Goal: Task Accomplishment & Management: Complete application form

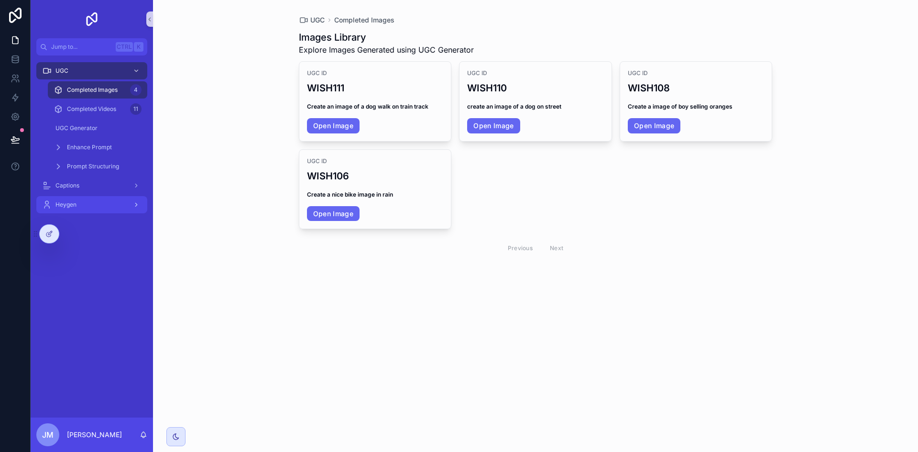
click at [102, 204] on div "Heygen" at bounding box center [91, 204] width 99 height 15
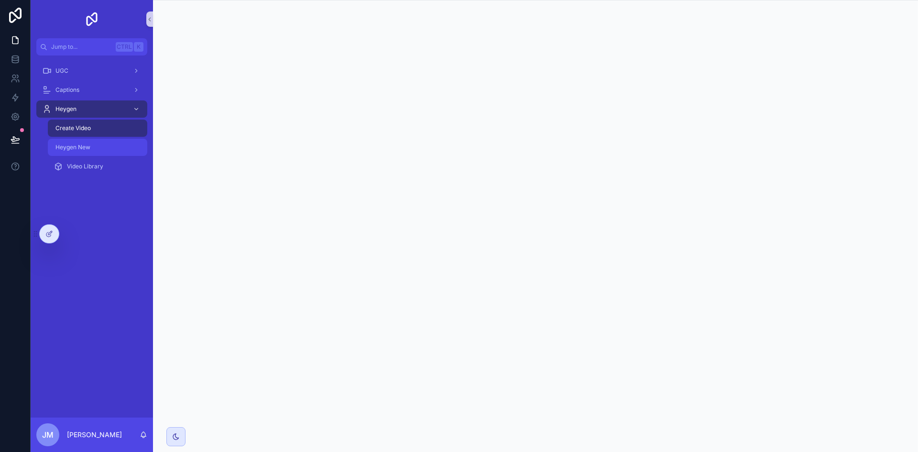
click at [105, 147] on div "Heygen New" at bounding box center [98, 147] width 88 height 15
click at [107, 128] on div "Create Video" at bounding box center [98, 128] width 88 height 15
click at [100, 143] on div "Heygen New" at bounding box center [98, 147] width 88 height 15
click at [53, 232] on div at bounding box center [49, 234] width 19 height 18
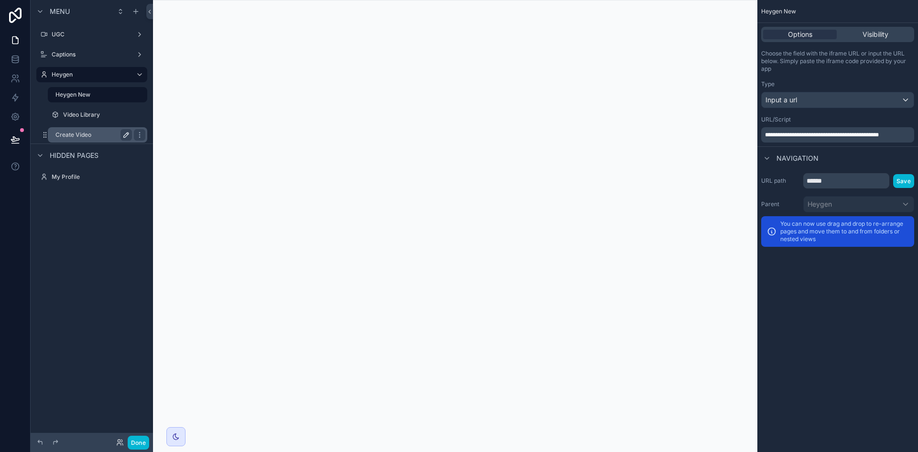
click at [123, 133] on icon "scrollable content" at bounding box center [126, 135] width 8 height 8
click at [102, 137] on input "**********" at bounding box center [85, 134] width 61 height 11
type input "**********"
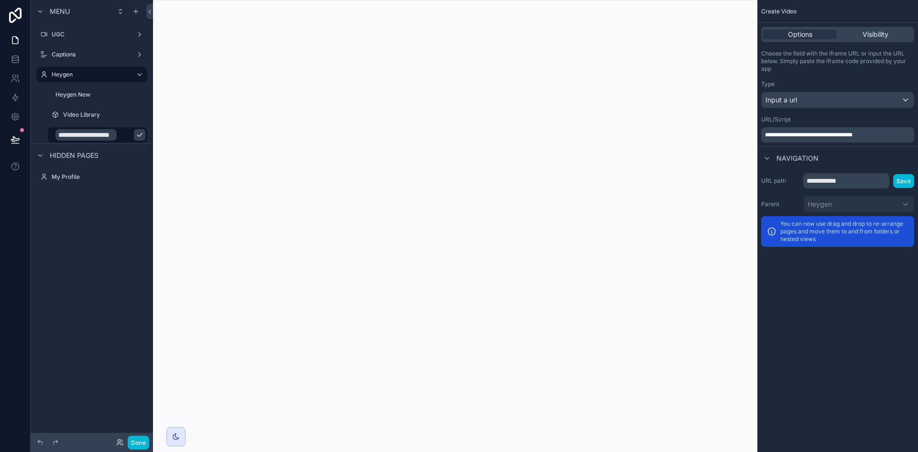
click at [136, 133] on icon "scrollable content" at bounding box center [140, 135] width 8 height 8
click at [84, 250] on div "Menu UGC Captions Heygen Heygen New Video Library Create Video - WP OLD Hidden …" at bounding box center [92, 220] width 122 height 441
click at [137, 438] on button "Done" at bounding box center [139, 443] width 22 height 14
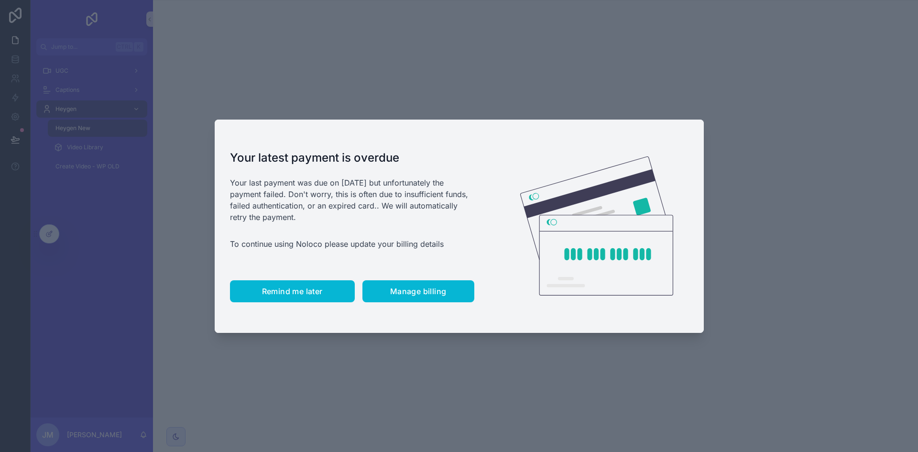
click at [305, 292] on span "Remind me later" at bounding box center [292, 292] width 61 height 10
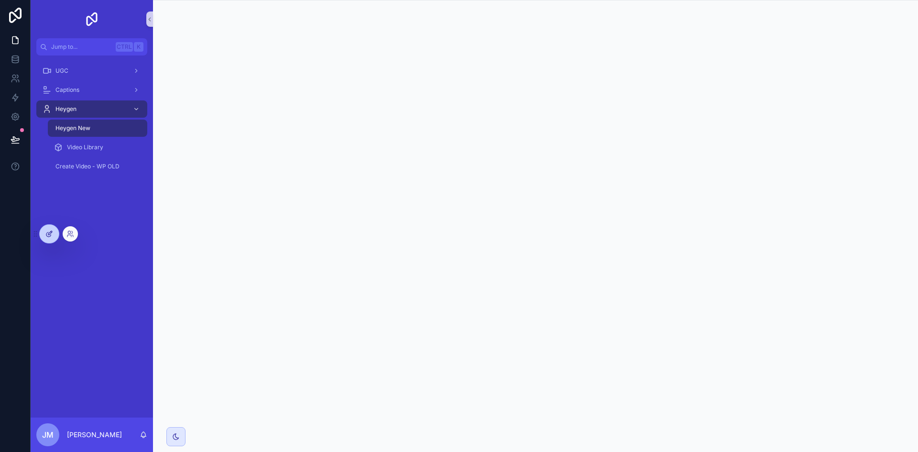
click at [48, 240] on div at bounding box center [49, 234] width 19 height 18
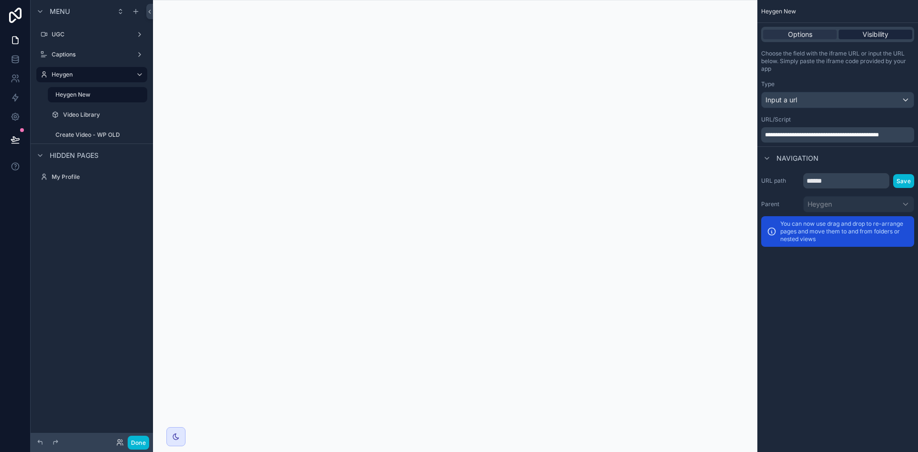
click at [876, 37] on span "Visibility" at bounding box center [876, 35] width 26 height 10
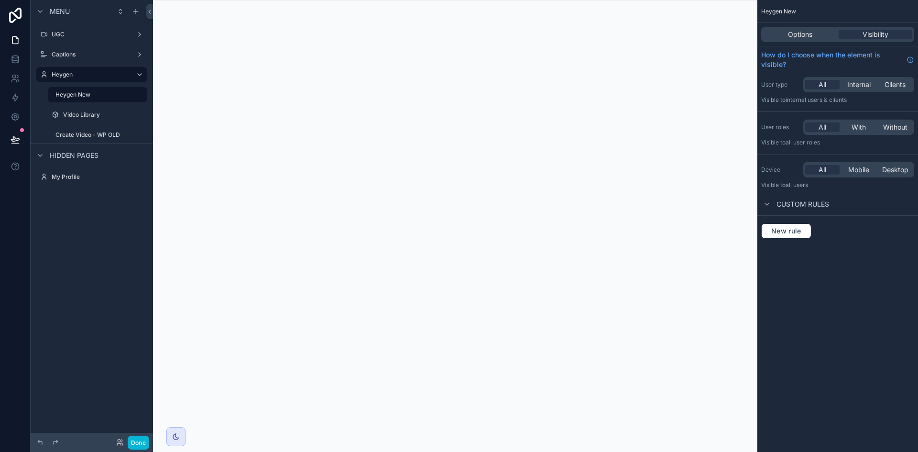
click at [811, 201] on span "Custom rules" at bounding box center [803, 204] width 53 height 10
click at [80, 55] on label "Captions" at bounding box center [90, 55] width 77 height 8
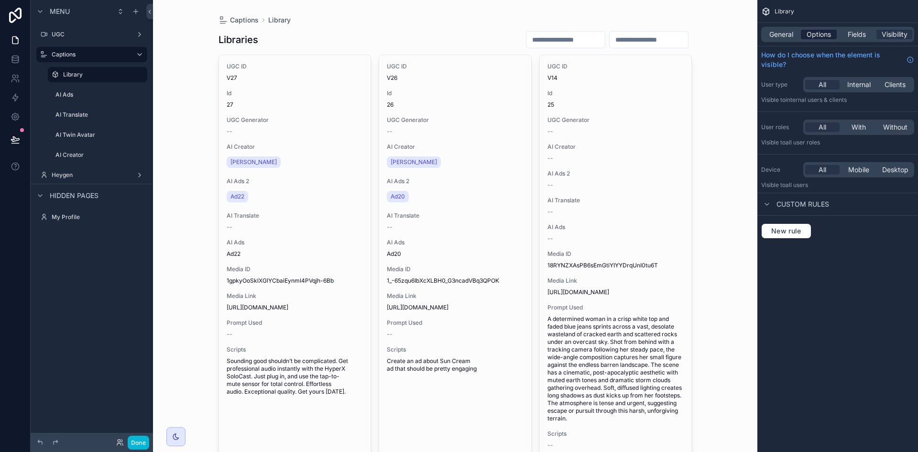
click at [808, 37] on span "Options" at bounding box center [819, 35] width 24 height 10
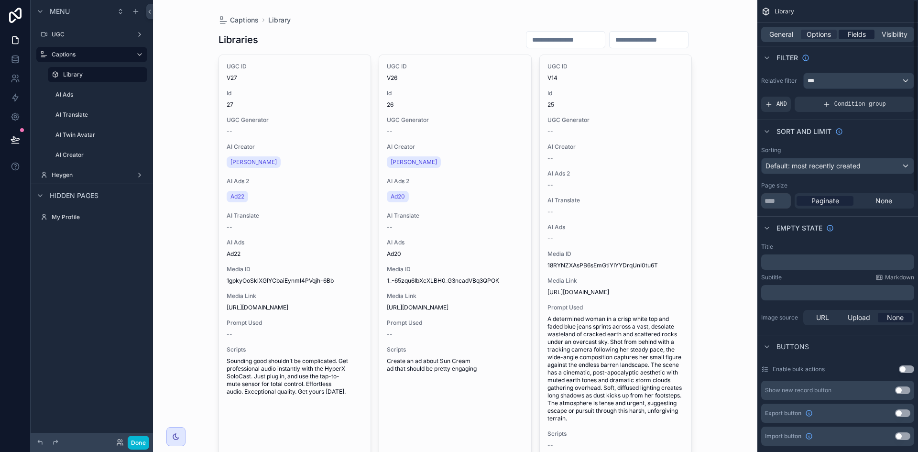
click at [857, 36] on span "Fields" at bounding box center [857, 35] width 18 height 10
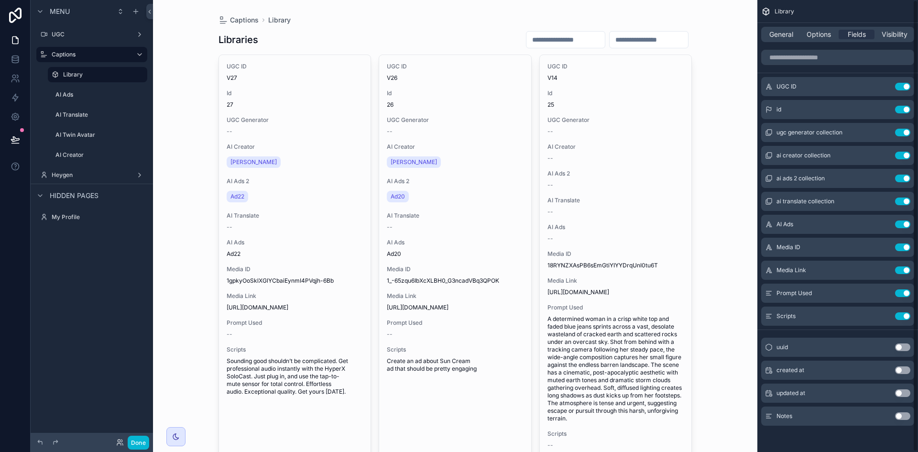
click at [780, 39] on div "General Options Fields Visibility" at bounding box center [838, 34] width 153 height 15
click at [780, 37] on span "General" at bounding box center [782, 35] width 24 height 10
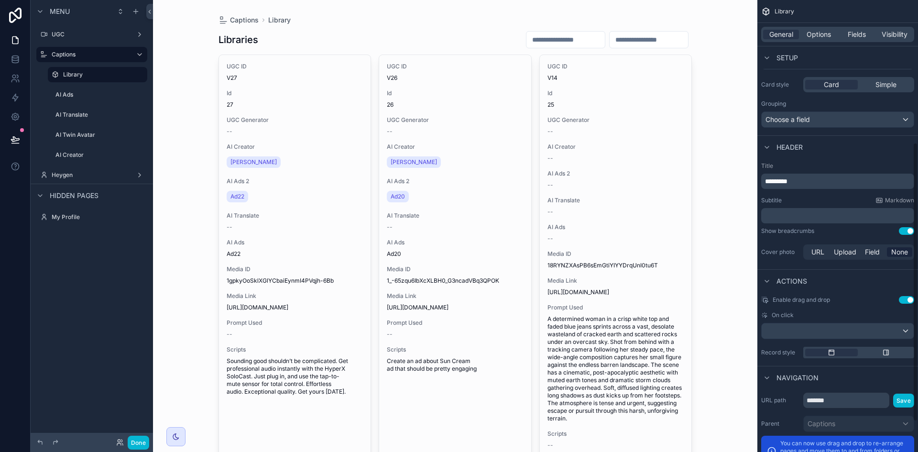
scroll to position [280, 0]
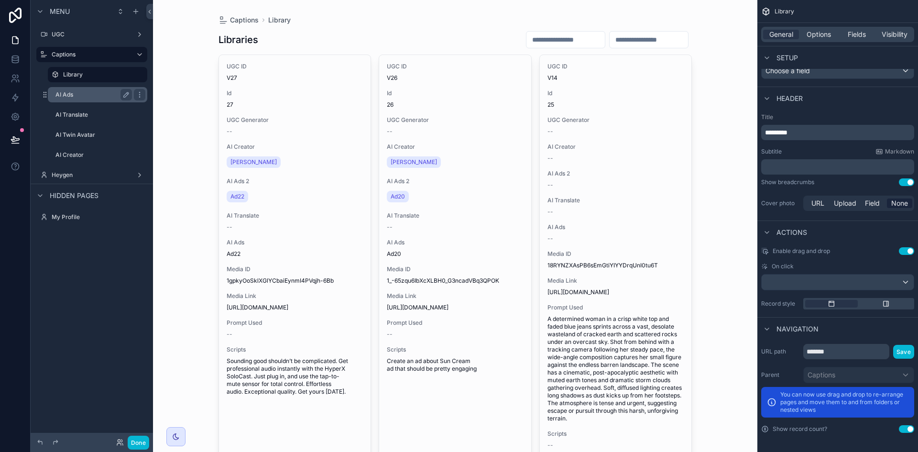
click at [87, 94] on label "AI Ads" at bounding box center [91, 95] width 73 height 8
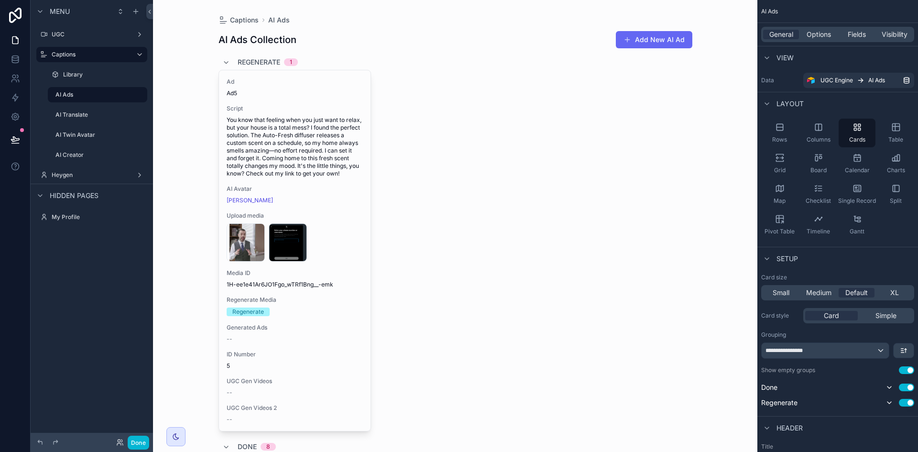
click at [795, 26] on div "General Options Fields Visibility" at bounding box center [838, 34] width 161 height 23
click at [806, 31] on div "Options" at bounding box center [819, 35] width 36 height 10
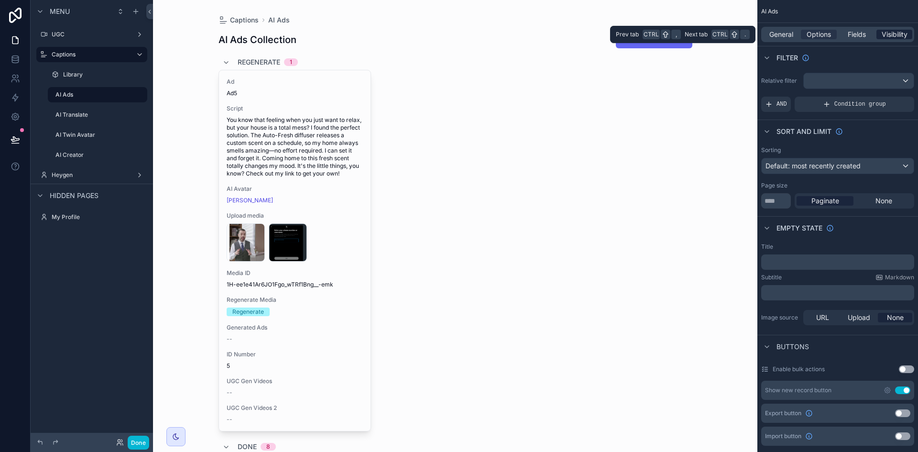
click at [898, 35] on span "Visibility" at bounding box center [895, 35] width 26 height 10
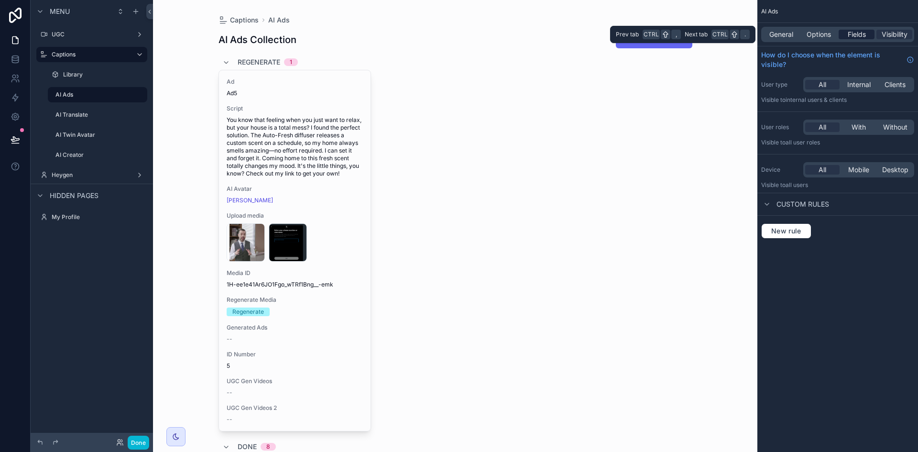
click at [862, 32] on span "Fields" at bounding box center [857, 35] width 18 height 10
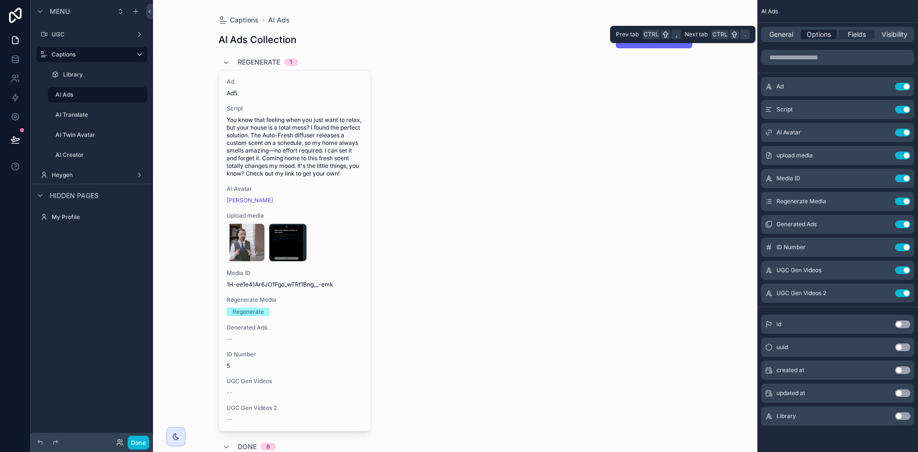
click at [821, 32] on span "Options" at bounding box center [819, 35] width 24 height 10
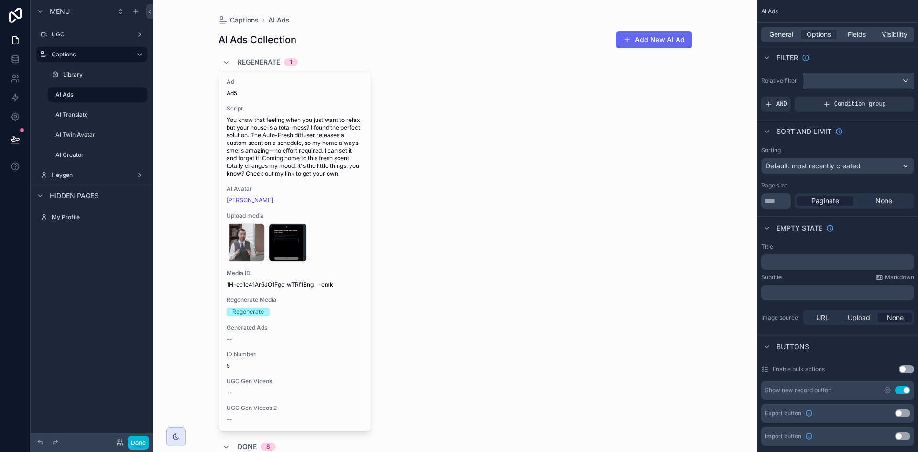
click at [871, 78] on div "scrollable content" at bounding box center [859, 80] width 110 height 15
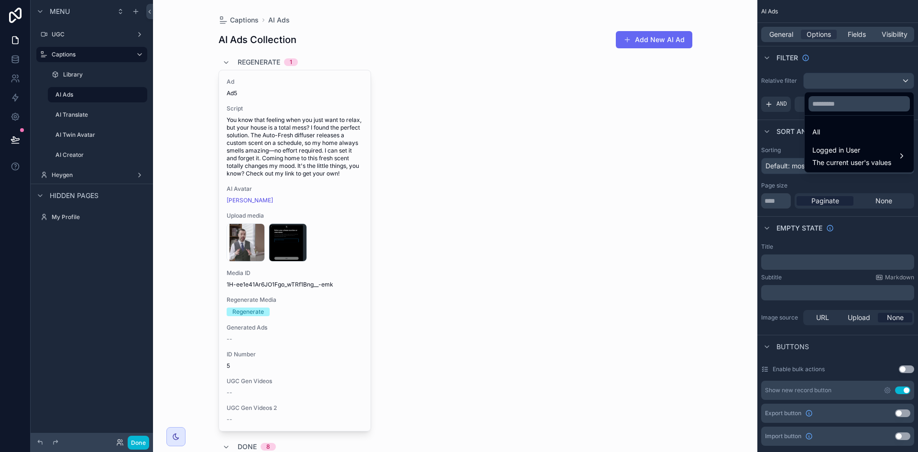
click at [873, 60] on div "scrollable content" at bounding box center [459, 226] width 918 height 452
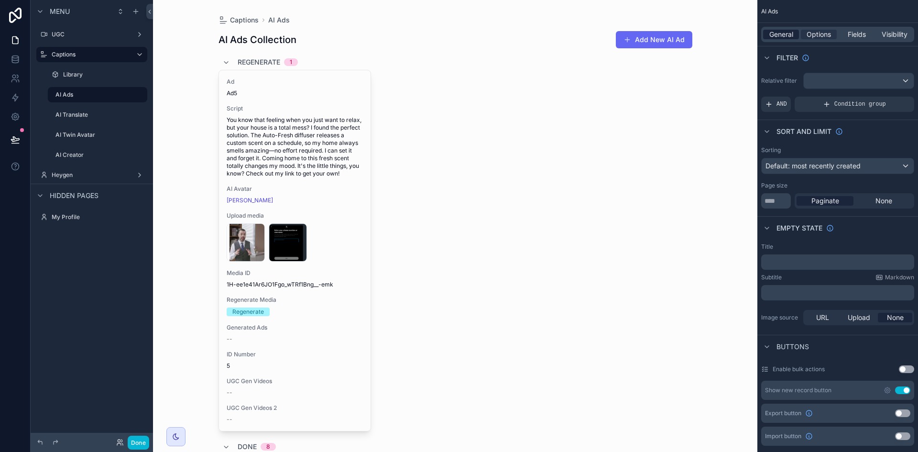
click at [778, 37] on span "General" at bounding box center [782, 35] width 24 height 10
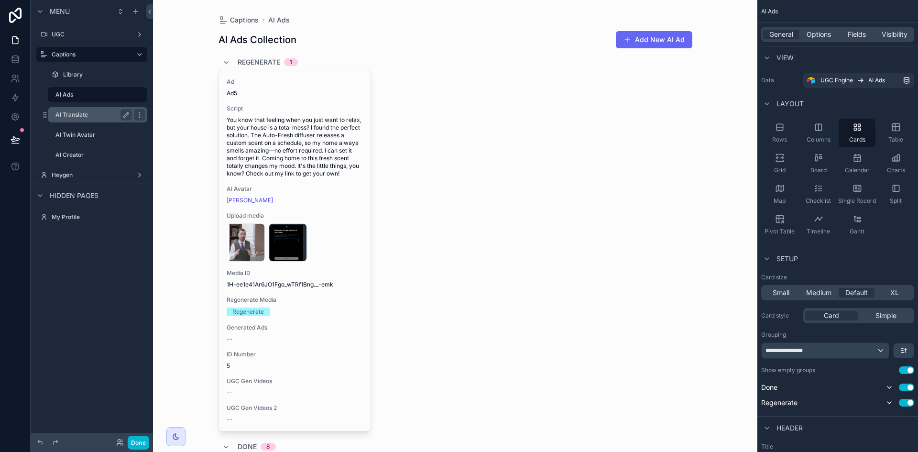
click at [104, 113] on label "AI Translate" at bounding box center [91, 115] width 73 height 8
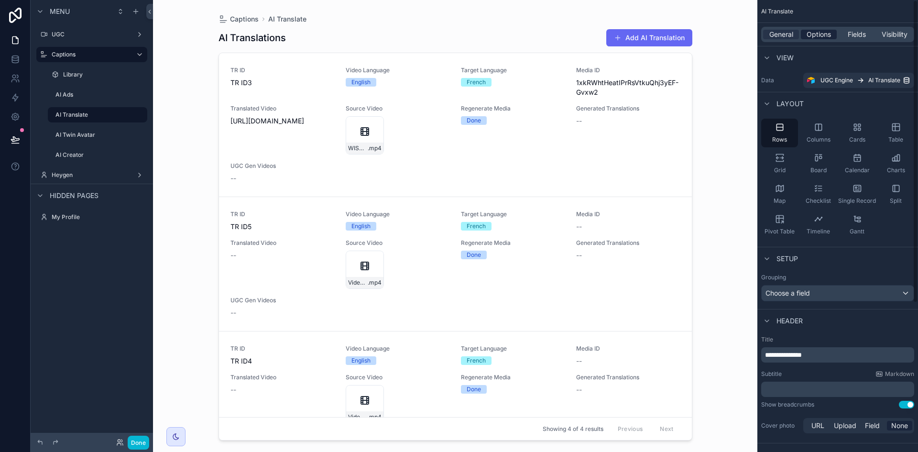
click at [827, 37] on span "Options" at bounding box center [819, 35] width 24 height 10
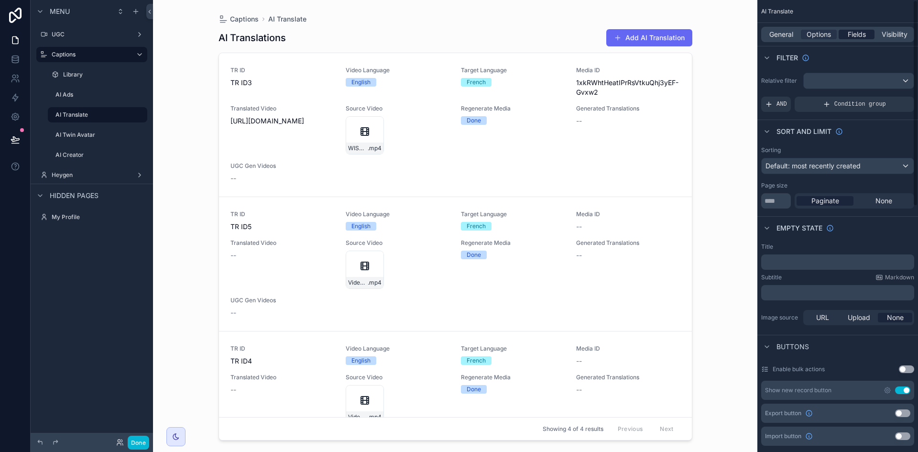
click at [856, 36] on span "Fields" at bounding box center [857, 35] width 18 height 10
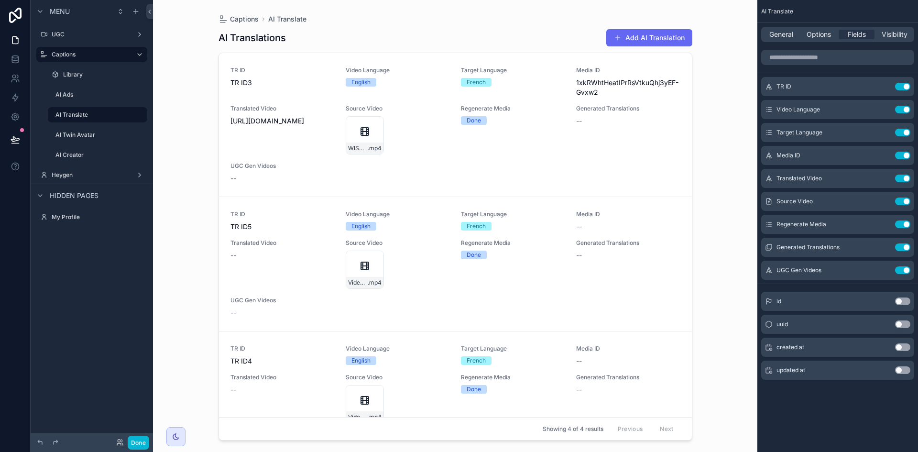
drag, startPoint x: 884, startPoint y: 43, endPoint x: 888, endPoint y: 36, distance: 7.5
click at [885, 42] on div "General Options Fields Visibility" at bounding box center [838, 34] width 161 height 23
click at [888, 36] on span "Visibility" at bounding box center [895, 35] width 26 height 10
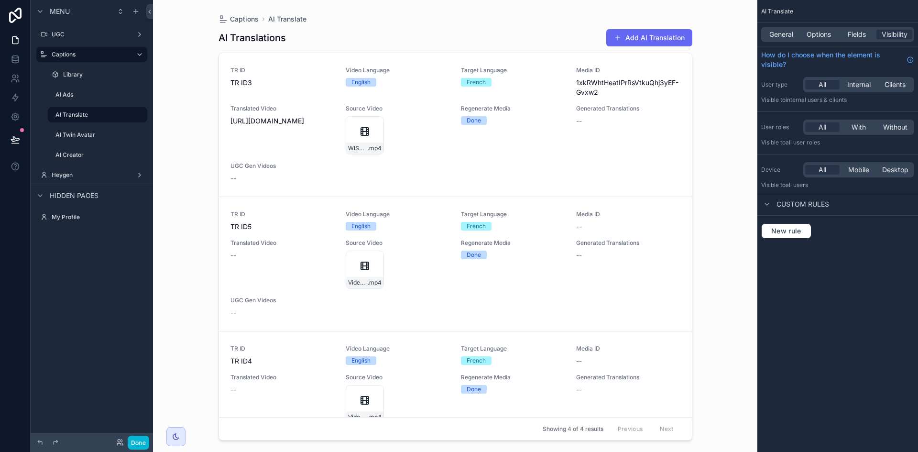
click at [801, 202] on span "Custom rules" at bounding box center [803, 204] width 53 height 10
click at [780, 33] on span "General" at bounding box center [782, 35] width 24 height 10
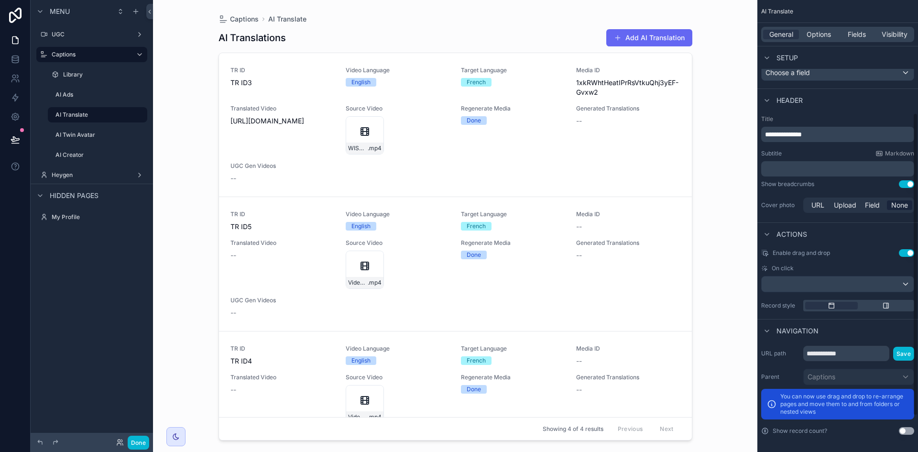
scroll to position [222, 0]
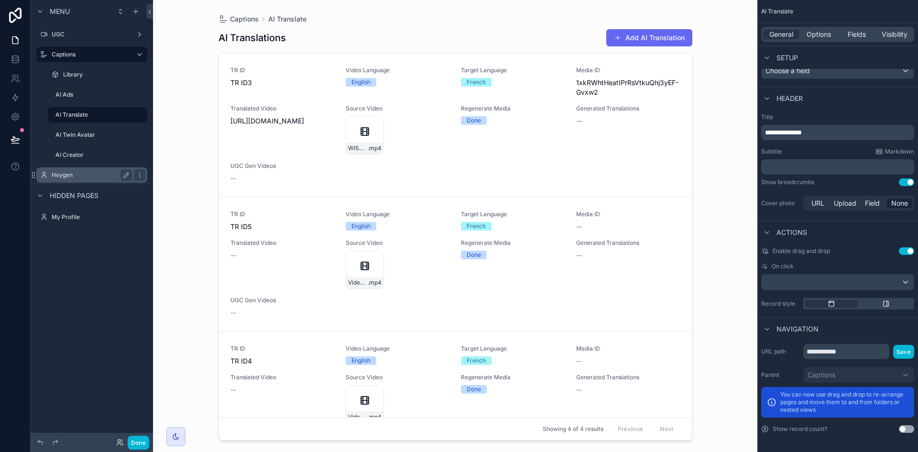
click at [89, 174] on label "Heygen" at bounding box center [90, 175] width 77 height 8
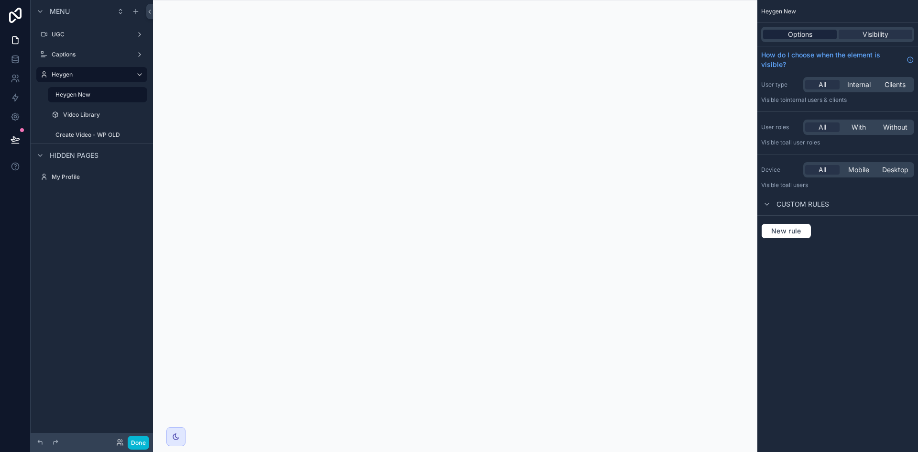
click at [819, 32] on div "Options" at bounding box center [800, 35] width 74 height 10
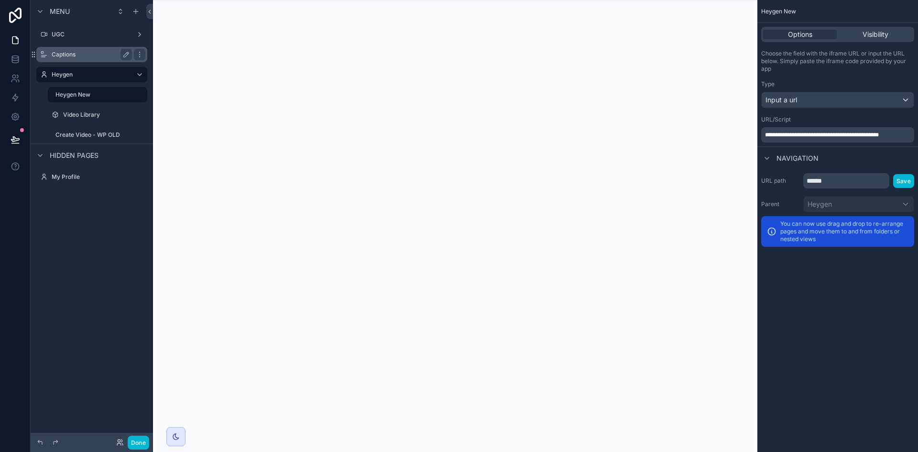
click at [87, 53] on label "Captions" at bounding box center [90, 55] width 77 height 8
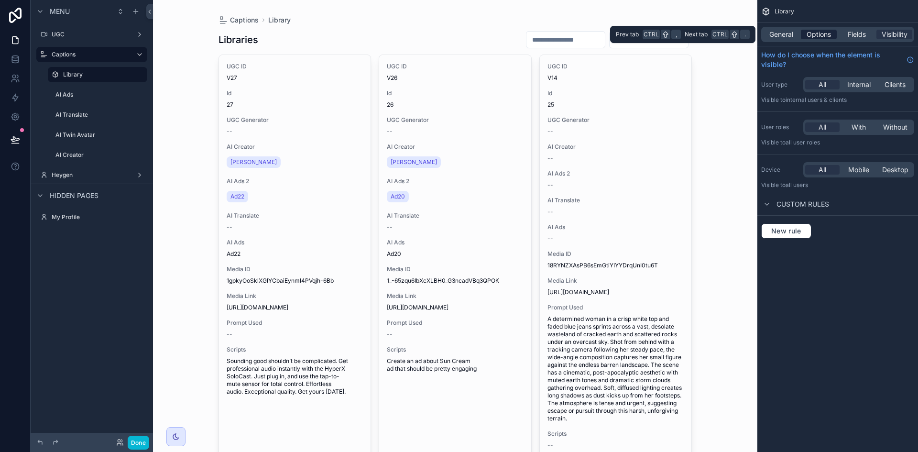
click at [829, 34] on span "Options" at bounding box center [819, 35] width 24 height 10
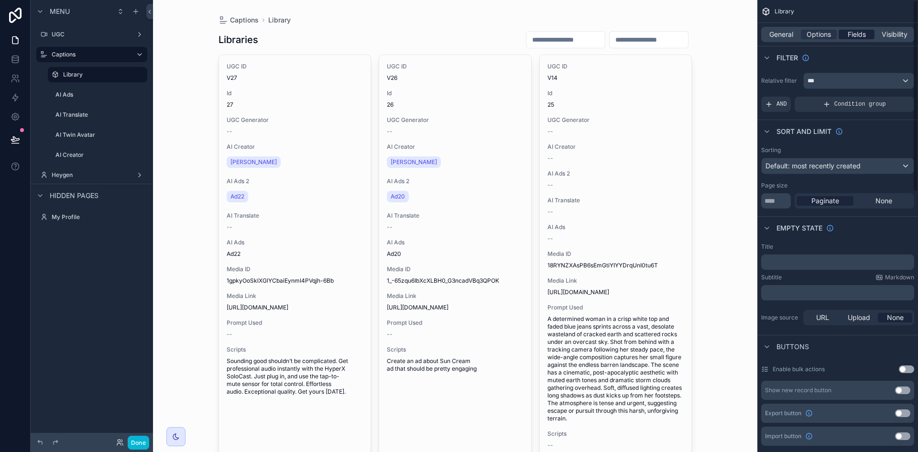
click at [857, 30] on span "Fields" at bounding box center [857, 35] width 18 height 10
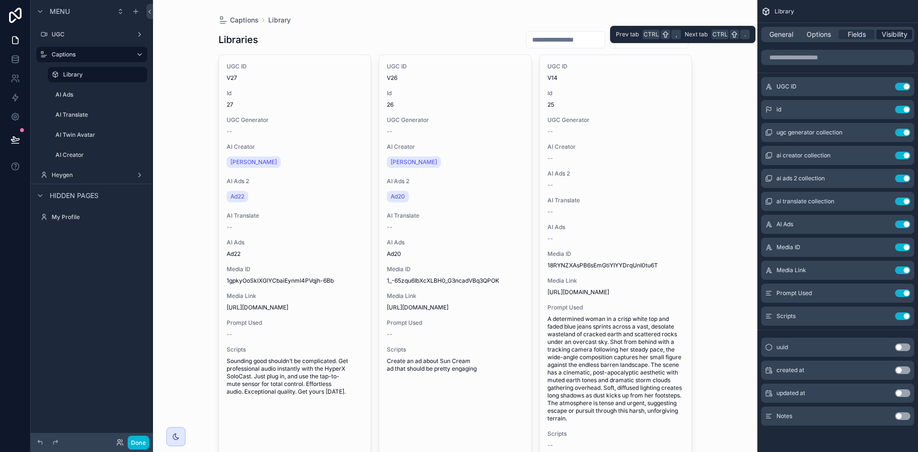
click at [894, 38] on span "Visibility" at bounding box center [895, 35] width 26 height 10
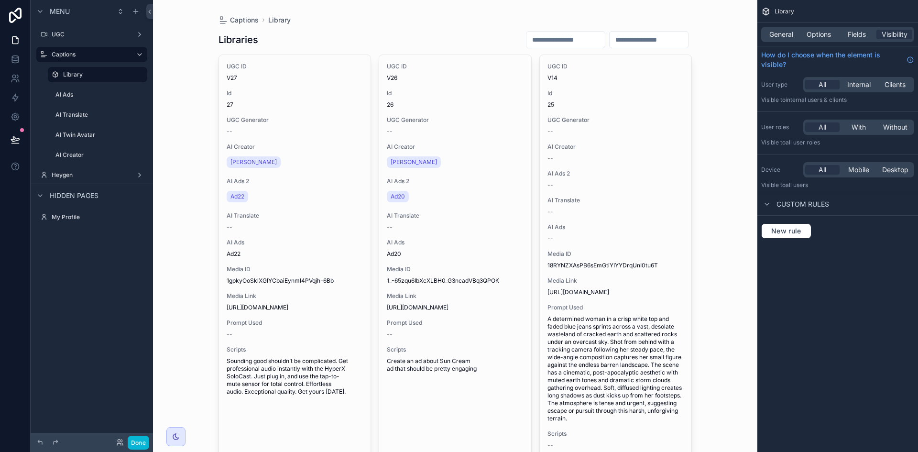
drag, startPoint x: 77, startPoint y: 77, endPoint x: 377, endPoint y: 48, distance: 302.3
click at [77, 77] on label "Library" at bounding box center [102, 75] width 78 height 8
click at [812, 36] on span "Options" at bounding box center [819, 35] width 24 height 10
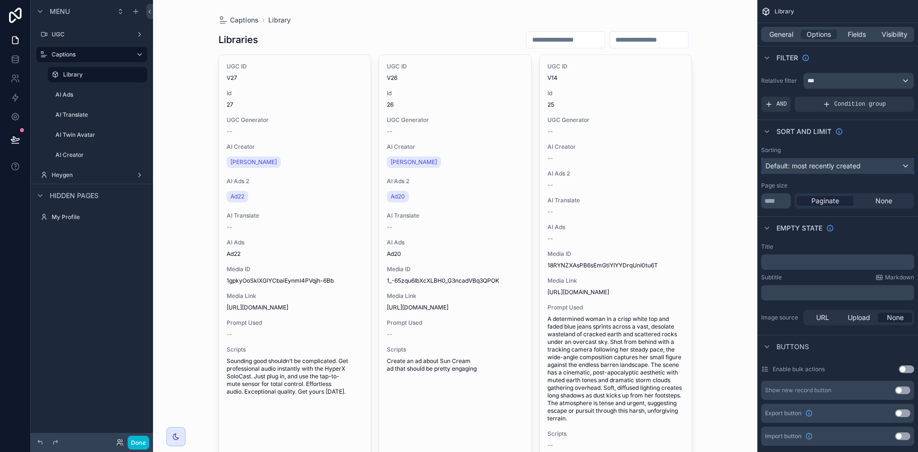
click at [829, 167] on span "Default: most recently created" at bounding box center [813, 166] width 95 height 8
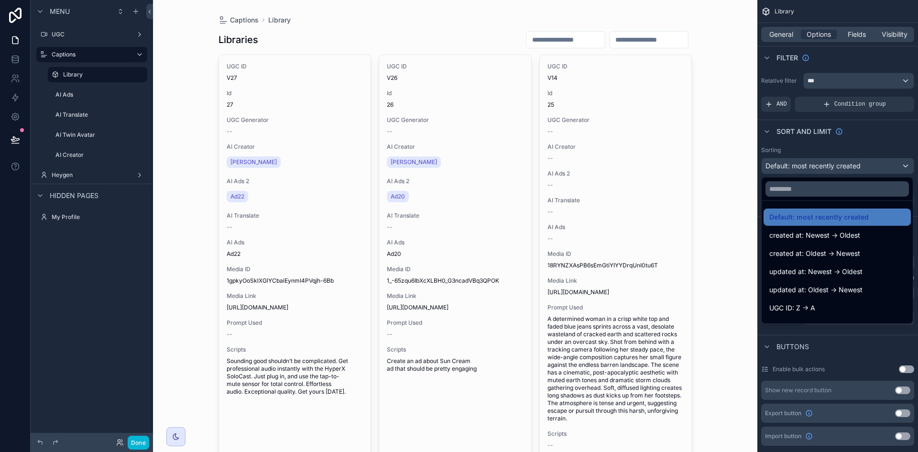
click at [829, 167] on div "scrollable content" at bounding box center [459, 226] width 918 height 452
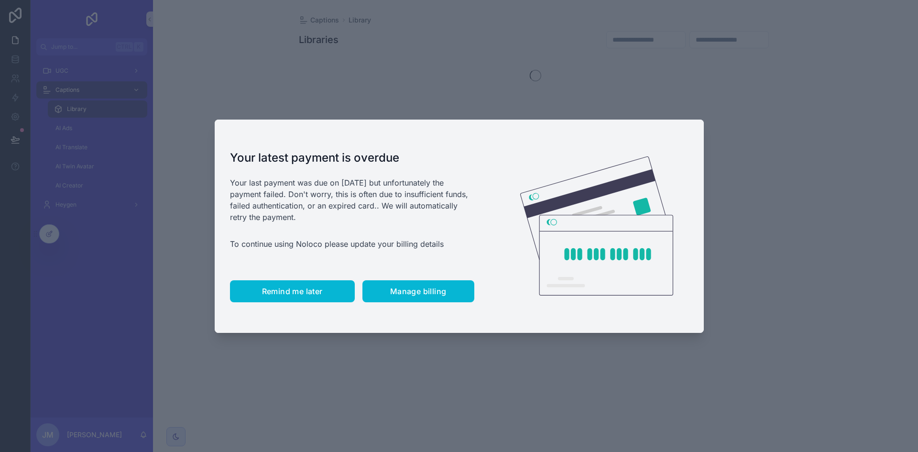
click at [323, 294] on span "Remind me later" at bounding box center [292, 292] width 61 height 10
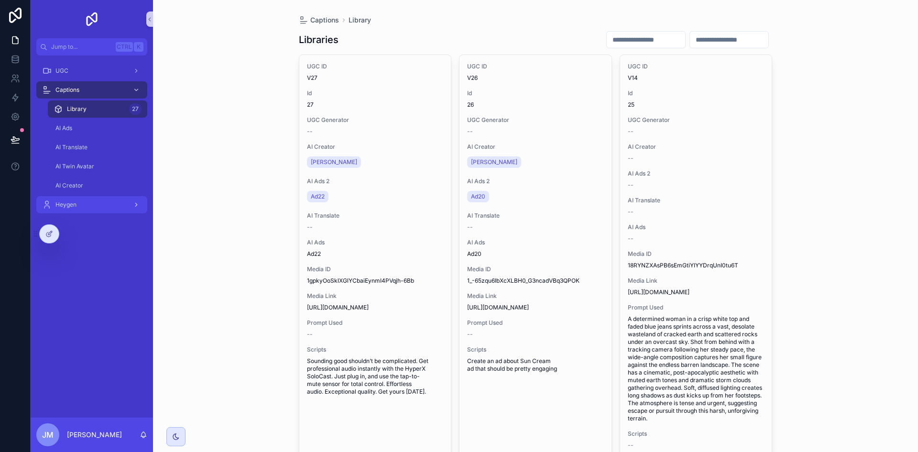
click at [123, 209] on div "Heygen" at bounding box center [91, 204] width 99 height 15
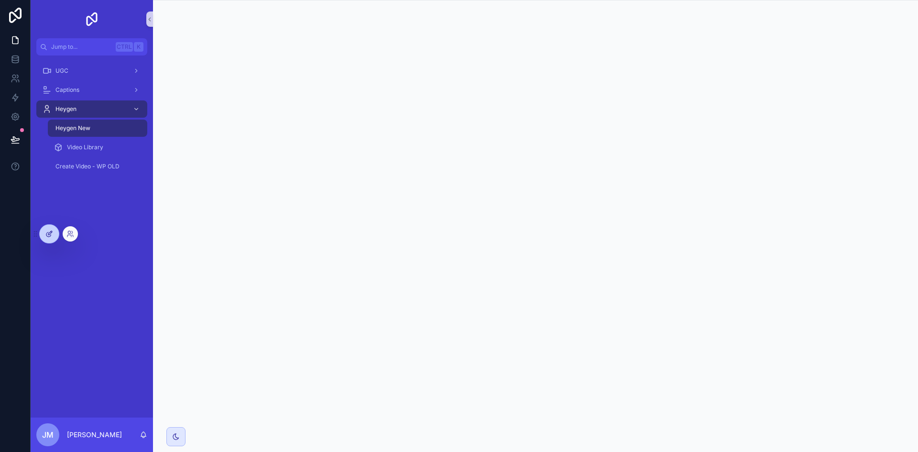
click at [48, 238] on div at bounding box center [49, 234] width 19 height 18
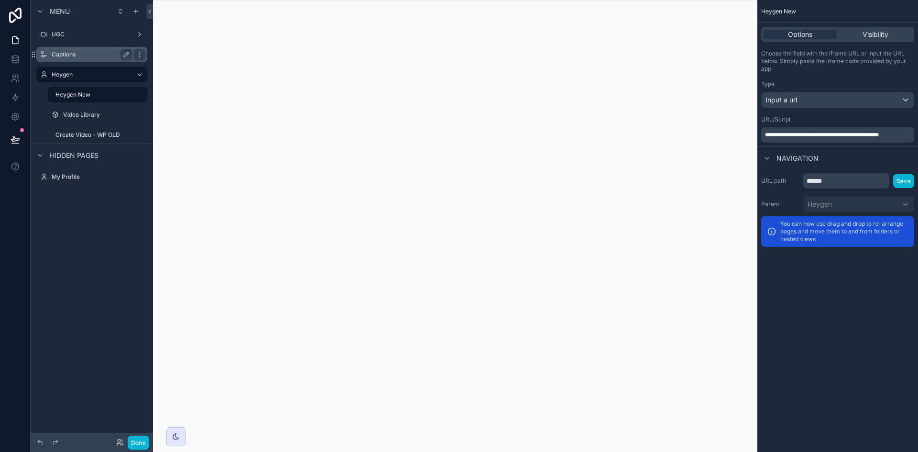
click at [85, 53] on label "Captions" at bounding box center [90, 55] width 77 height 8
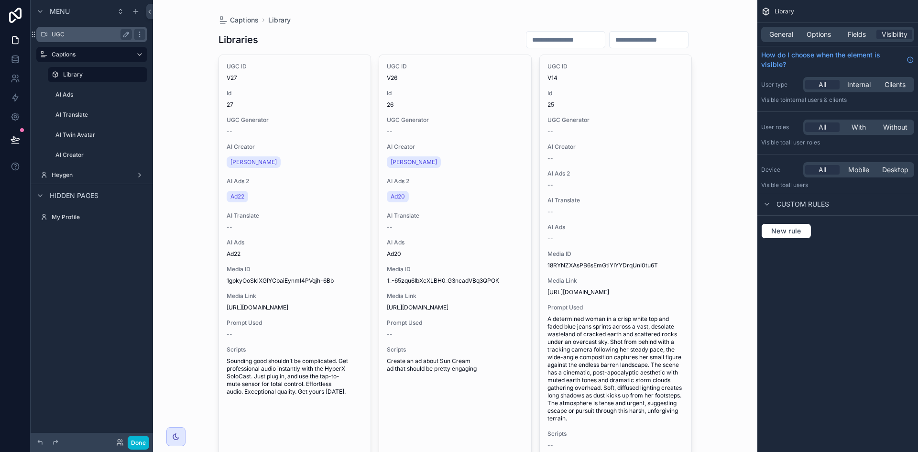
click at [92, 27] on div "UGC" at bounding box center [91, 34] width 107 height 15
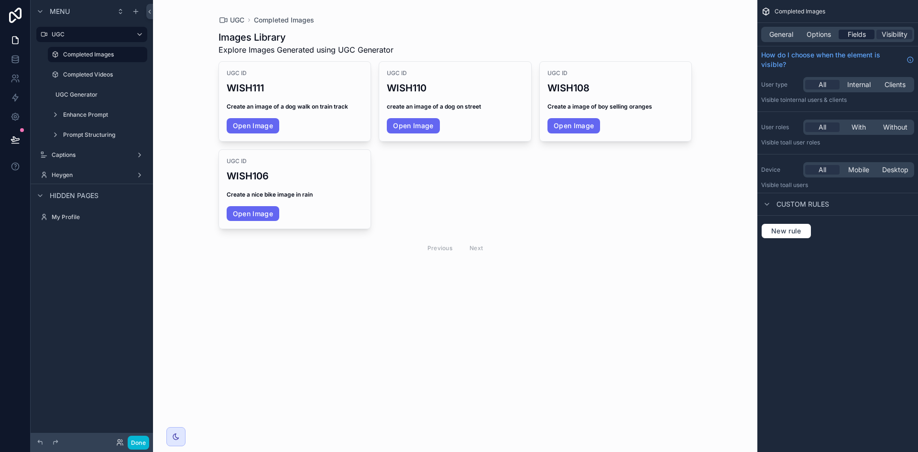
click at [862, 33] on span "Fields" at bounding box center [857, 35] width 18 height 10
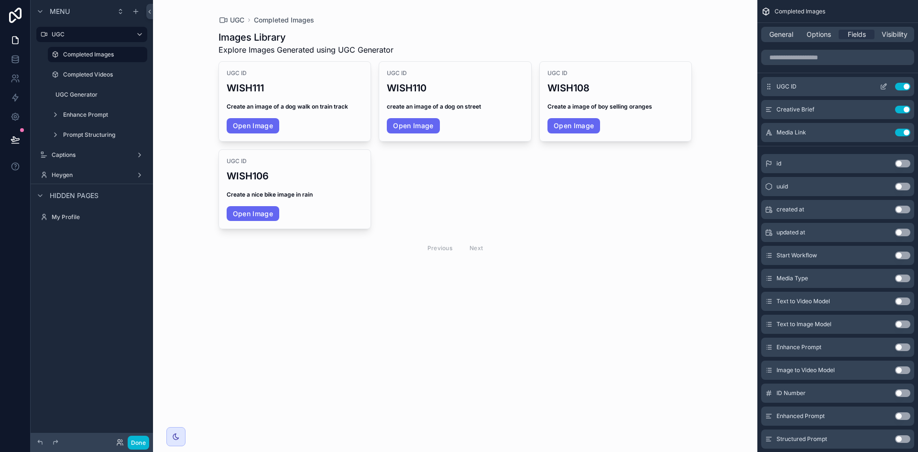
click at [882, 88] on icon "scrollable content" at bounding box center [884, 87] width 4 height 4
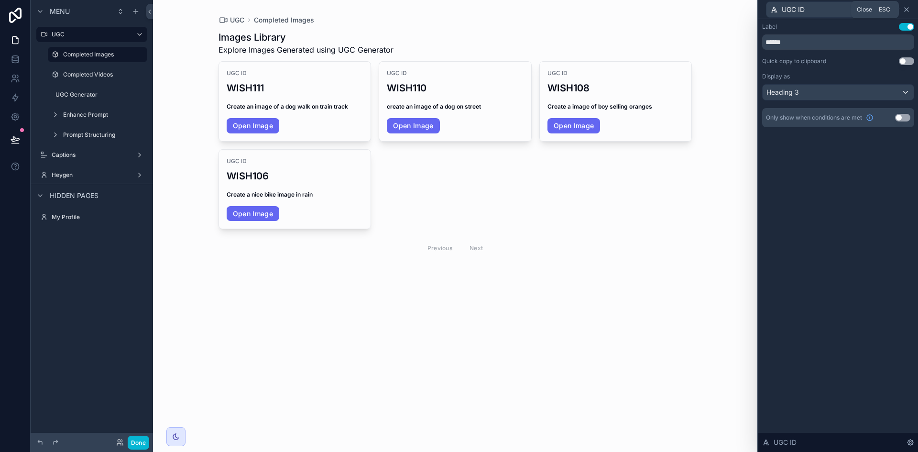
click at [904, 11] on icon at bounding box center [907, 10] width 8 height 8
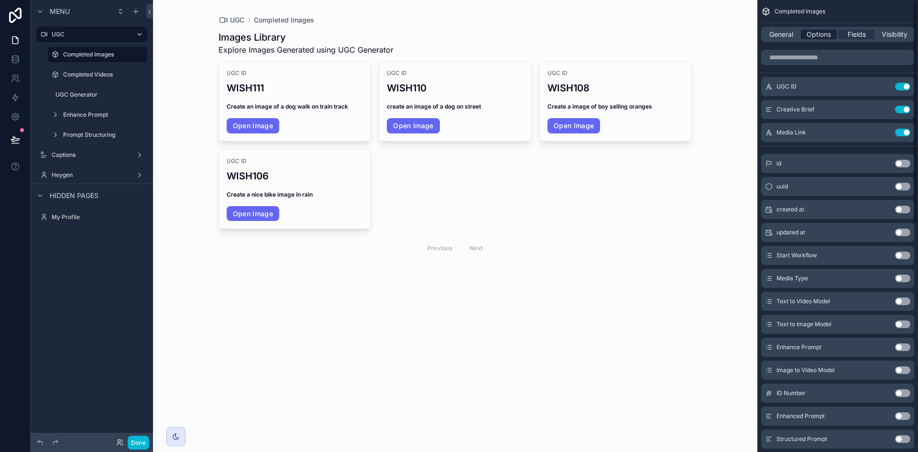
click at [816, 33] on span "Options" at bounding box center [819, 35] width 24 height 10
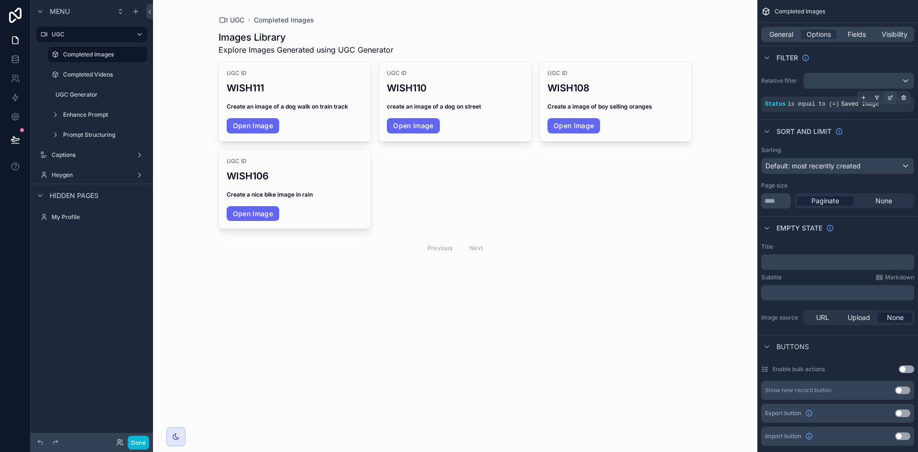
click at [888, 96] on icon "scrollable content" at bounding box center [891, 98] width 6 height 6
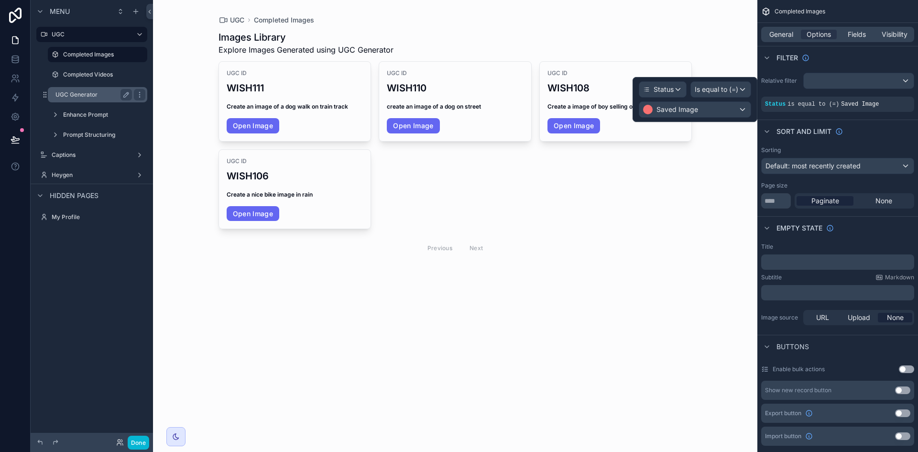
click at [70, 96] on label "UGC Generator" at bounding box center [91, 95] width 73 height 8
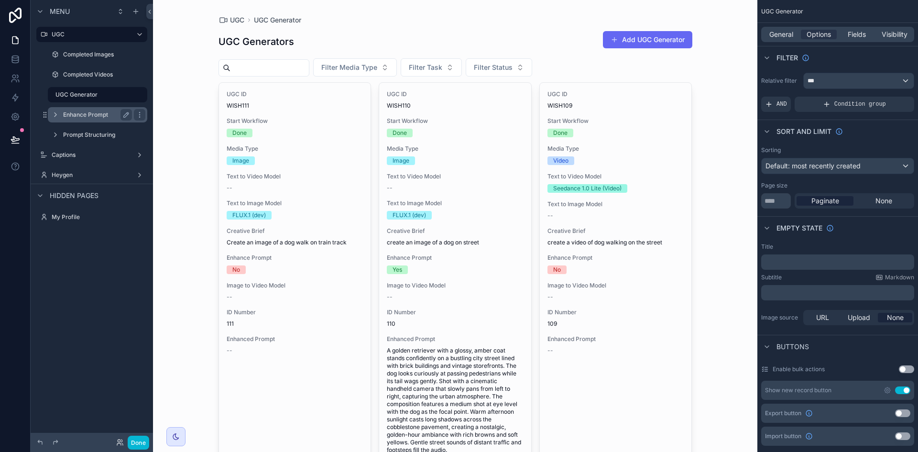
click at [77, 118] on label "Enhance Prompt" at bounding box center [95, 115] width 65 height 8
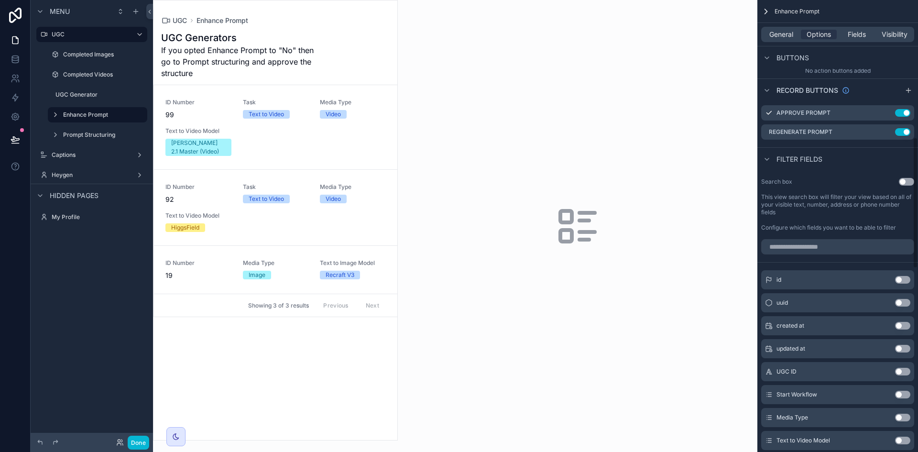
scroll to position [195, 0]
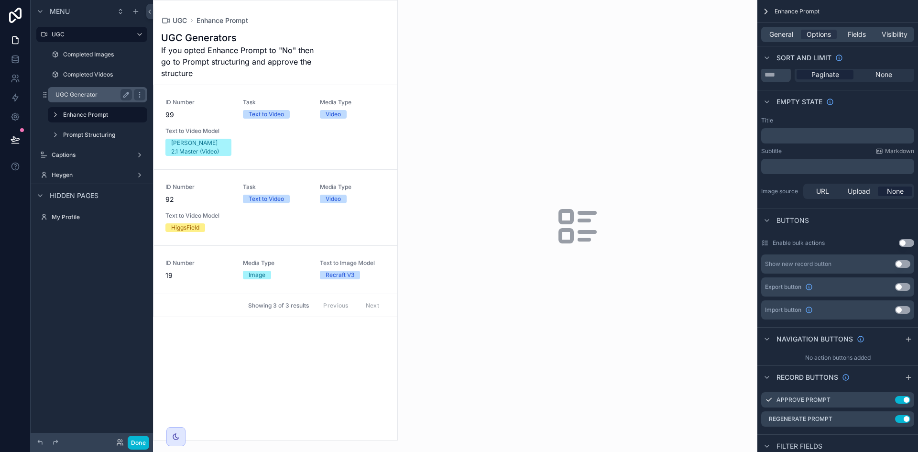
click at [73, 90] on div "UGC Generator" at bounding box center [93, 94] width 77 height 11
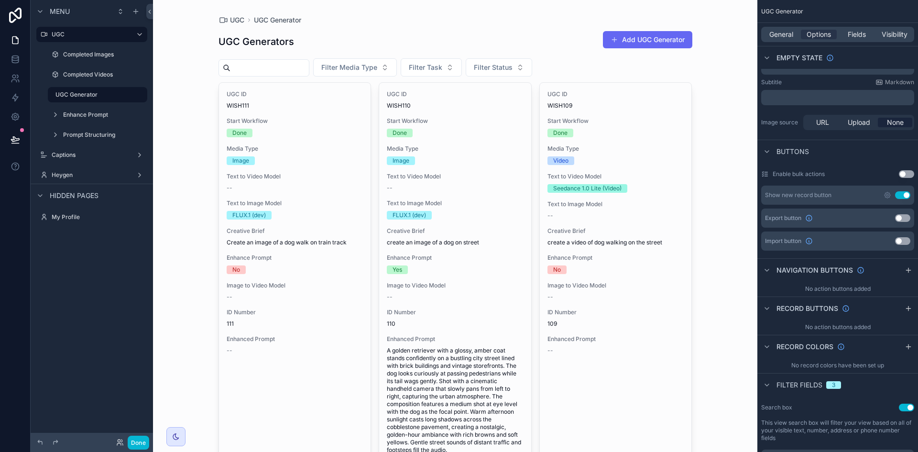
click at [640, 40] on button "Add UGC Generator" at bounding box center [647, 39] width 89 height 17
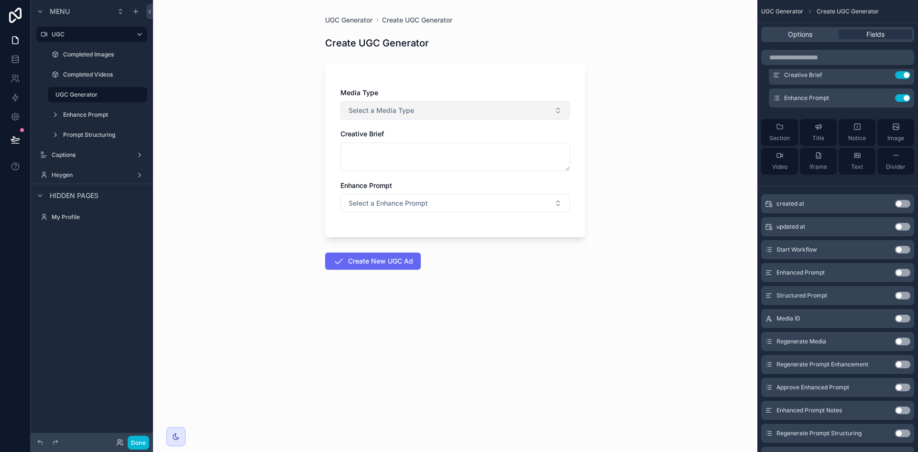
click at [482, 110] on button "Select a Media Type" at bounding box center [456, 110] width 230 height 18
click at [426, 151] on div "Video" at bounding box center [455, 149] width 225 height 14
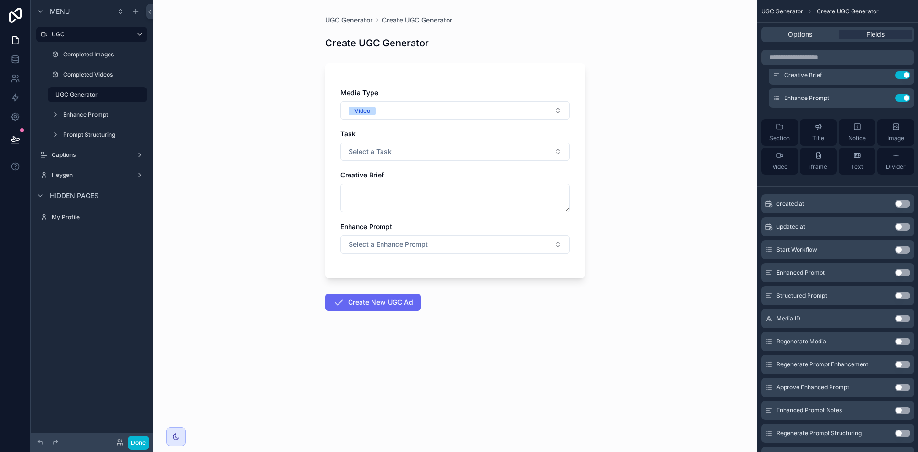
click at [539, 320] on form "Media Type Video Task Select a Task Creative Brief Enhance Prompt Select a Enha…" at bounding box center [455, 214] width 260 height 315
click at [135, 444] on button "Done" at bounding box center [139, 443] width 22 height 14
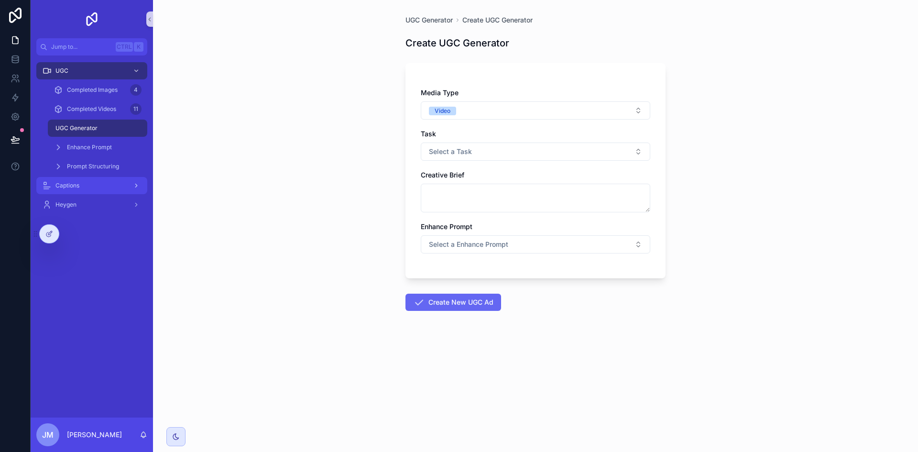
click at [93, 188] on div "Captions" at bounding box center [91, 185] width 99 height 15
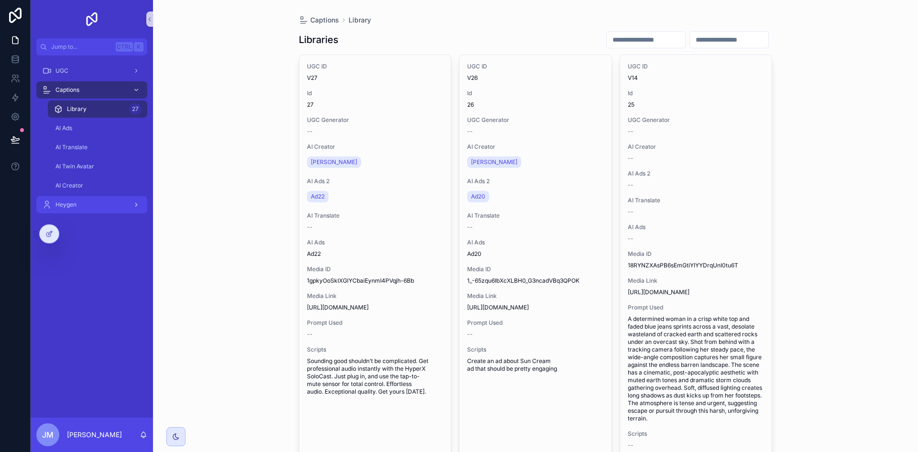
click at [94, 207] on div "Heygen" at bounding box center [91, 204] width 99 height 15
